Goal: Transaction & Acquisition: Purchase product/service

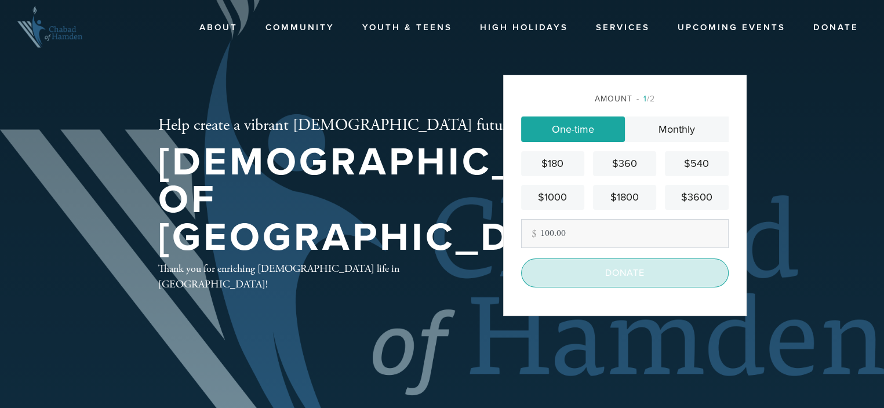
type input "100.00"
click at [614, 282] on input "Donate" at bounding box center [624, 272] width 207 height 29
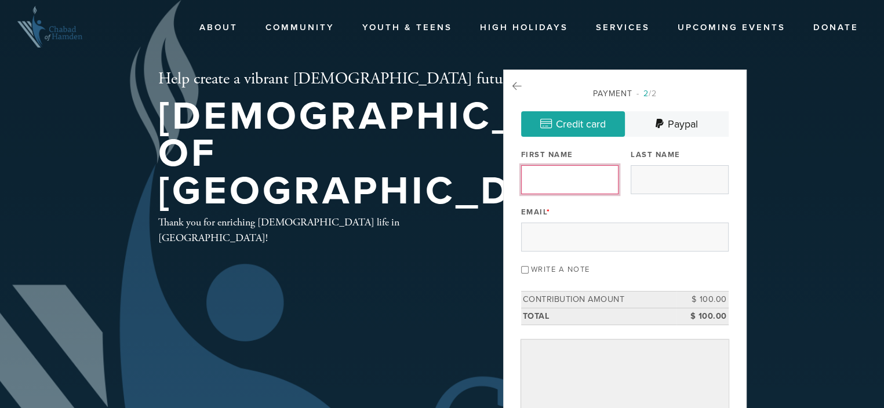
click at [571, 186] on input "First Name" at bounding box center [569, 179] width 97 height 29
type input "Margaryta"
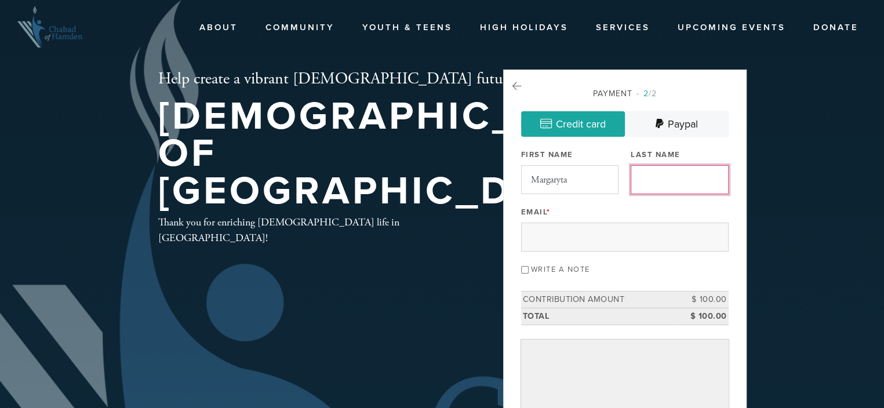
type input "[PERSON_NAME]"
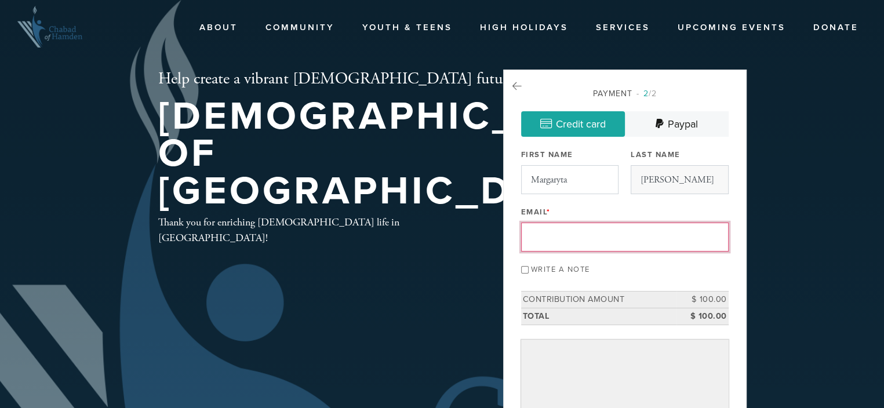
type input "[EMAIL_ADDRESS][DOMAIN_NAME]"
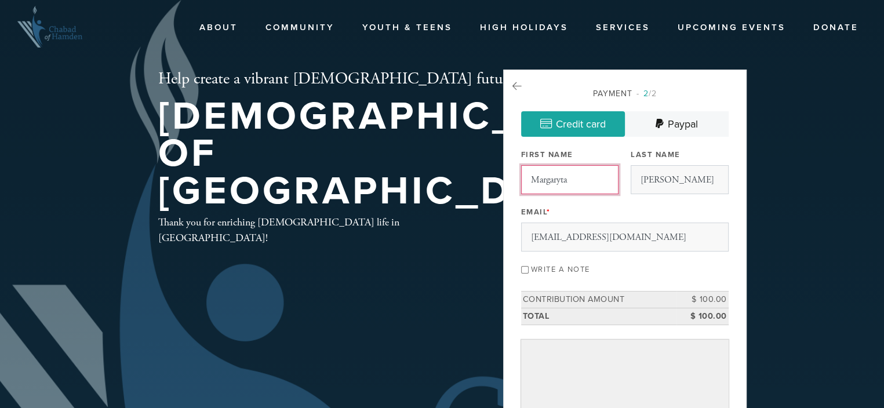
click at [599, 194] on input "Margaryta" at bounding box center [569, 179] width 97 height 29
click at [772, 251] on header "About About Contact Community The Land & The Spirit Women's Learning Course Men…" at bounding box center [442, 385] width 884 height 771
click at [595, 187] on input "Margarytam" at bounding box center [569, 179] width 97 height 29
click at [586, 187] on input "Margarytam" at bounding box center [569, 179] width 97 height 29
type input "Margaryta"
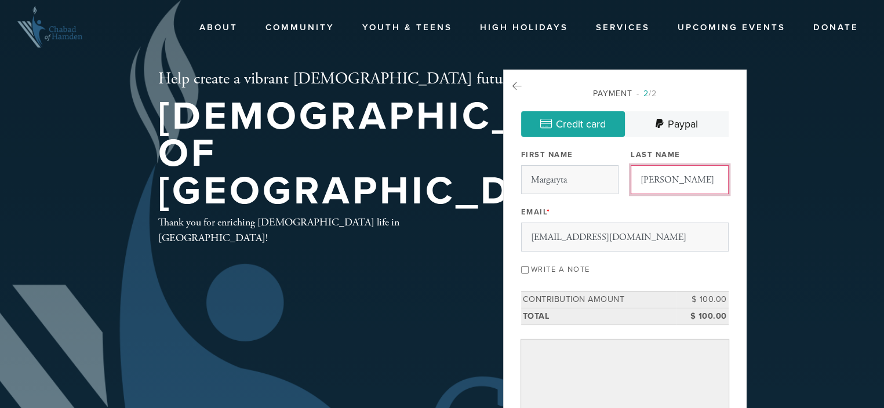
click at [693, 187] on input "[PERSON_NAME]" at bounding box center [678, 179] width 97 height 29
click at [797, 198] on header "About About Contact Community The Land & The Spirit Women's Learning Course Men…" at bounding box center [442, 385] width 884 height 771
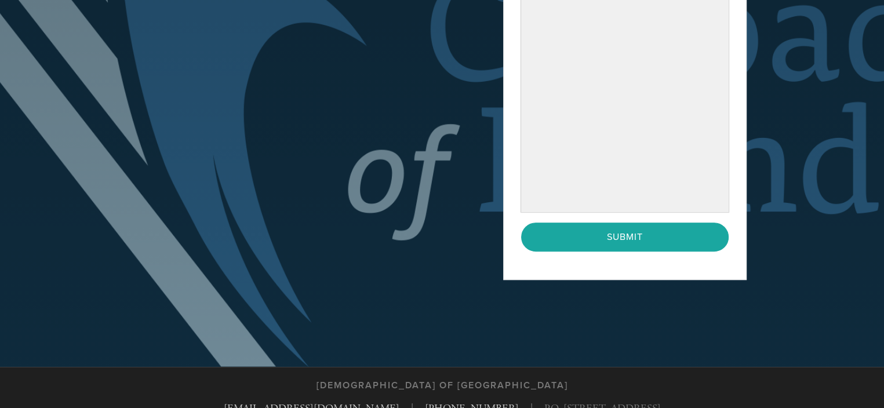
scroll to position [406, 0]
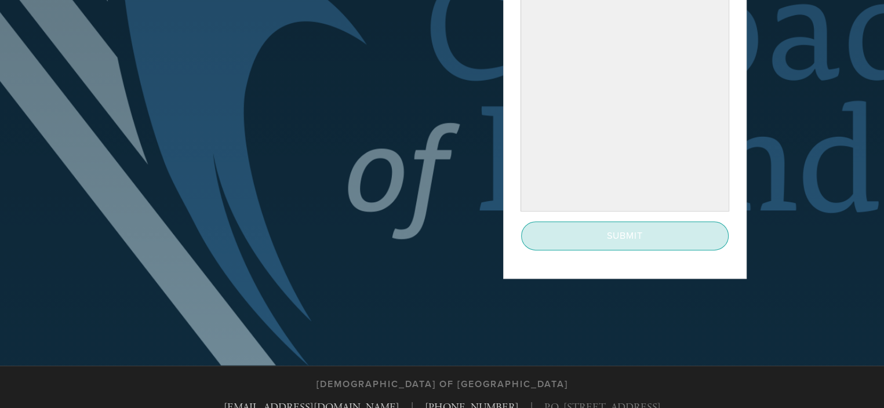
click at [637, 250] on input "Submit" at bounding box center [624, 235] width 207 height 29
